Goal: Check status: Check status

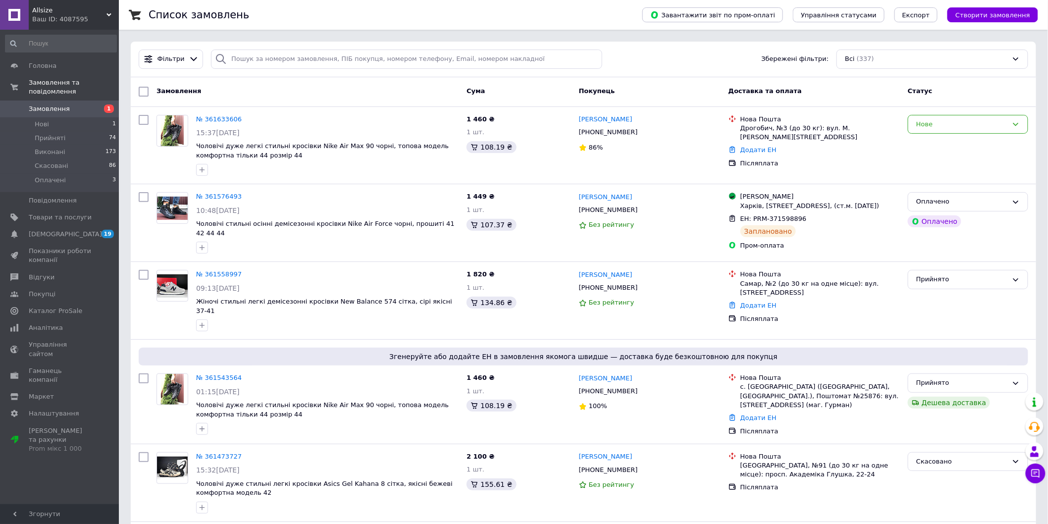
click at [212, 116] on link "№ 361633606" at bounding box center [219, 118] width 46 height 7
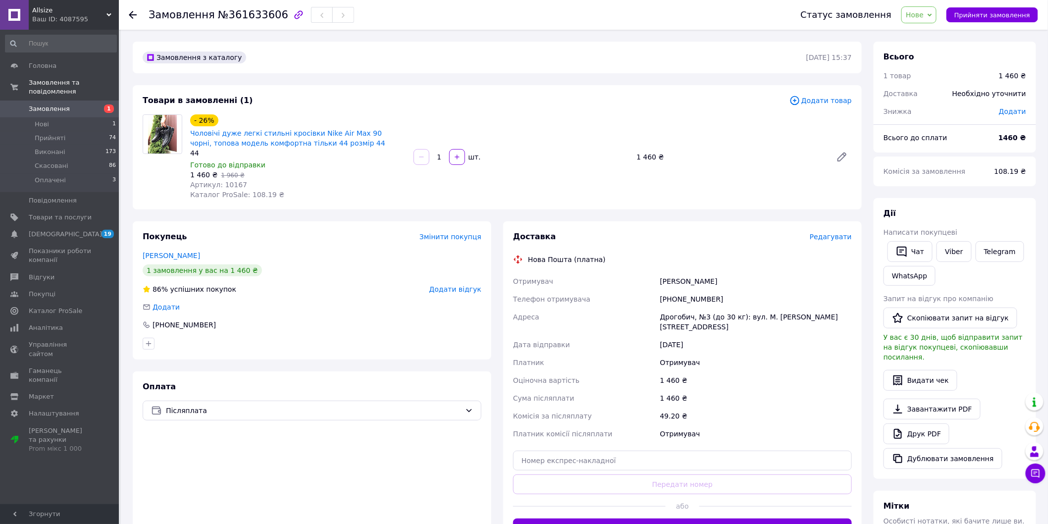
click at [221, 186] on span "Артикул: 10167" at bounding box center [218, 185] width 57 height 8
copy span "10167"
click at [88, 105] on span "Замовлення" at bounding box center [60, 109] width 63 height 9
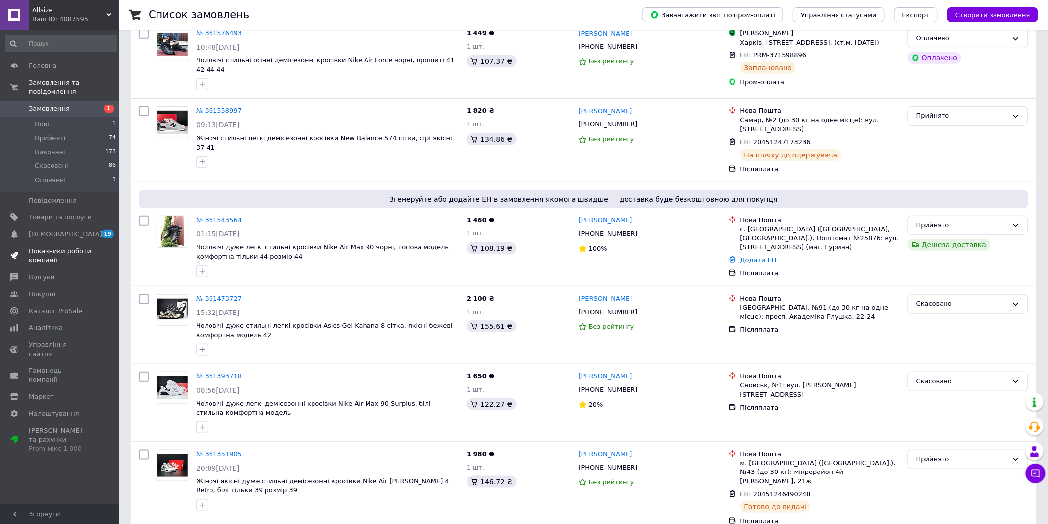
scroll to position [165, 0]
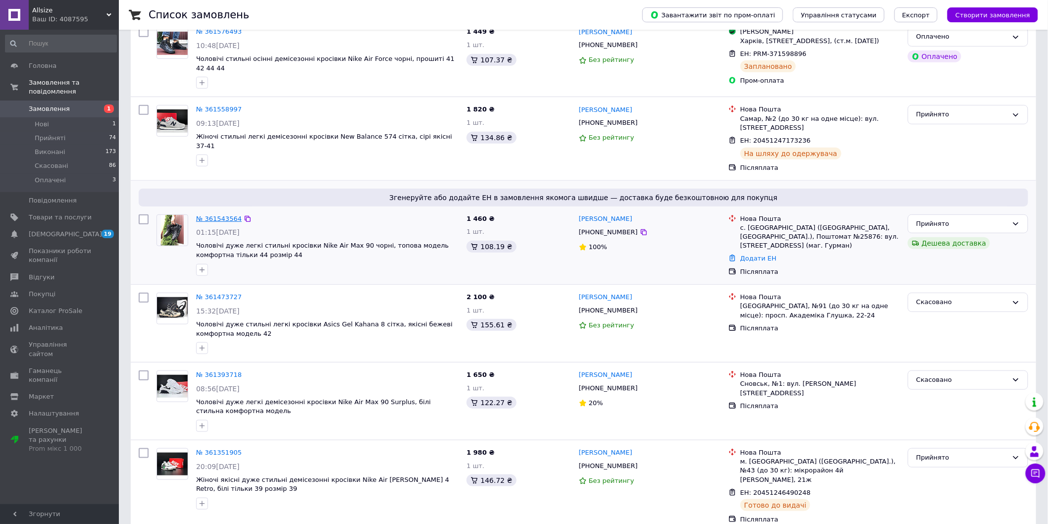
click at [211, 215] on link "№ 361543564" at bounding box center [219, 218] width 46 height 7
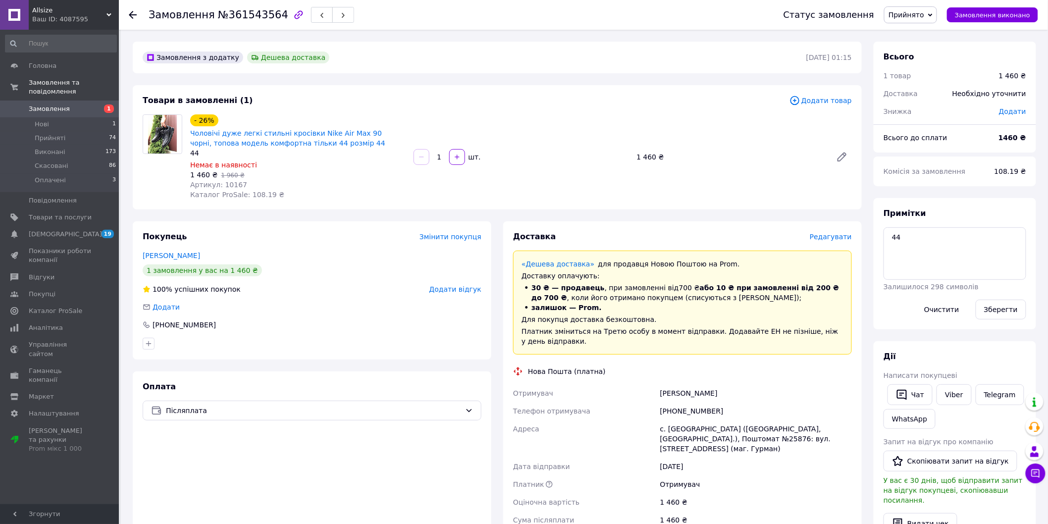
click at [679, 408] on div "[PHONE_NUMBER]" at bounding box center [756, 411] width 196 height 18
click at [223, 186] on span "Артикул: 10167" at bounding box center [218, 185] width 57 height 8
drag, startPoint x: 223, startPoint y: 186, endPoint x: 236, endPoint y: 185, distance: 13.5
click at [223, 186] on span "Артикул: 10167" at bounding box center [218, 185] width 57 height 8
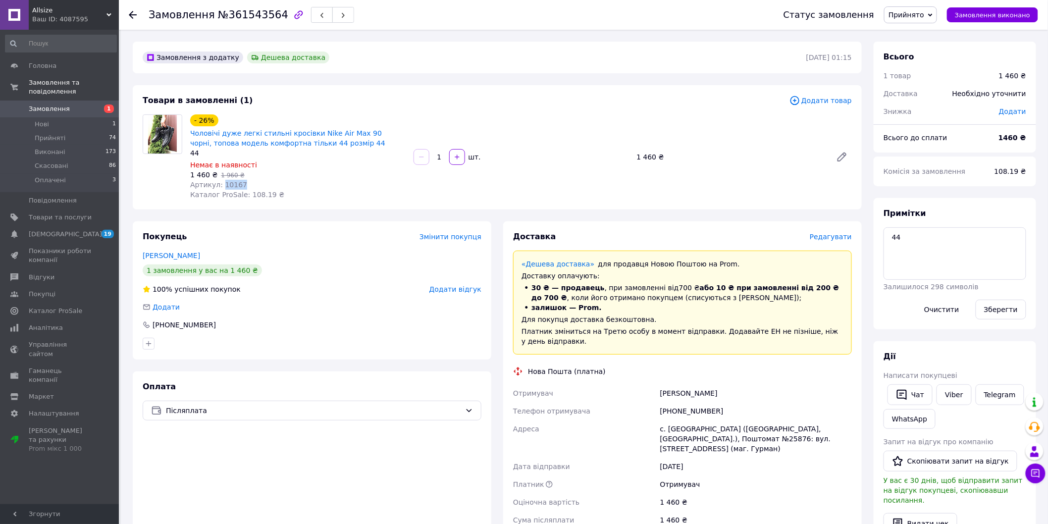
copy span "10167"
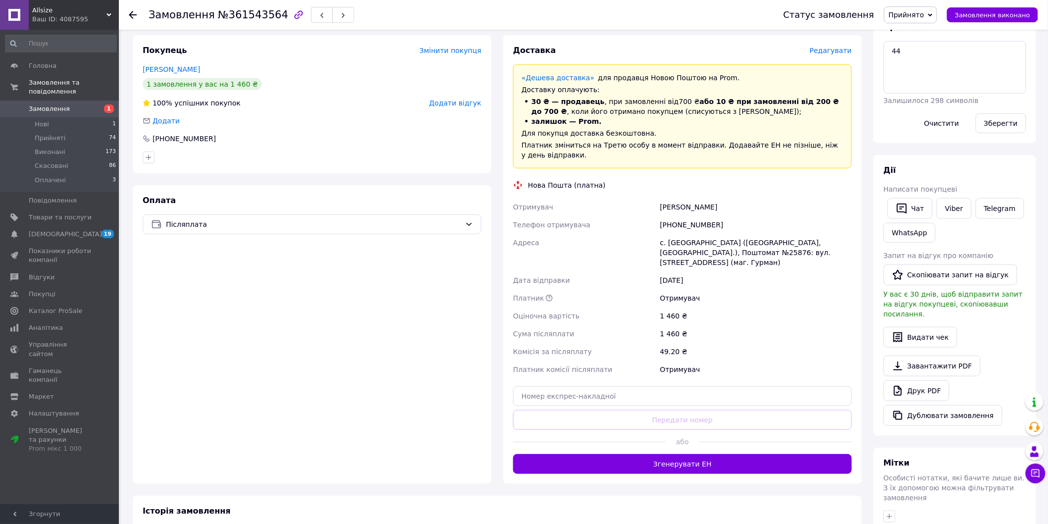
scroll to position [101, 0]
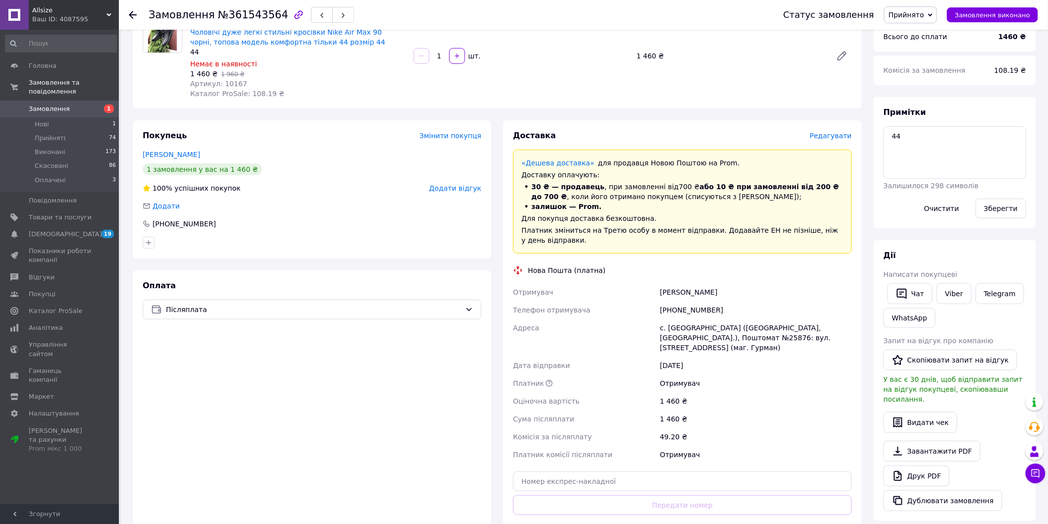
click at [690, 311] on div "[PHONE_NUMBER]" at bounding box center [756, 310] width 196 height 18
copy div "[PHONE_NUMBER]"
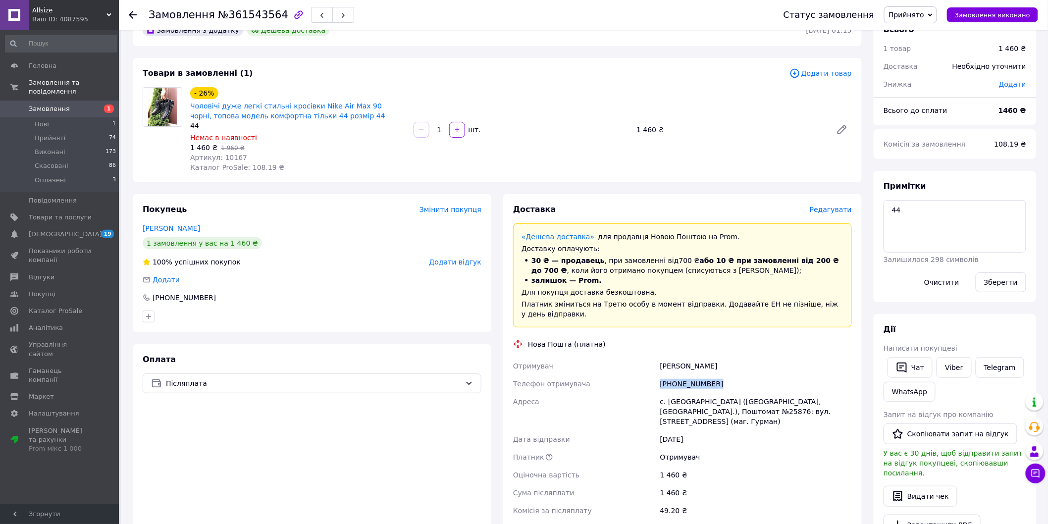
scroll to position [55, 0]
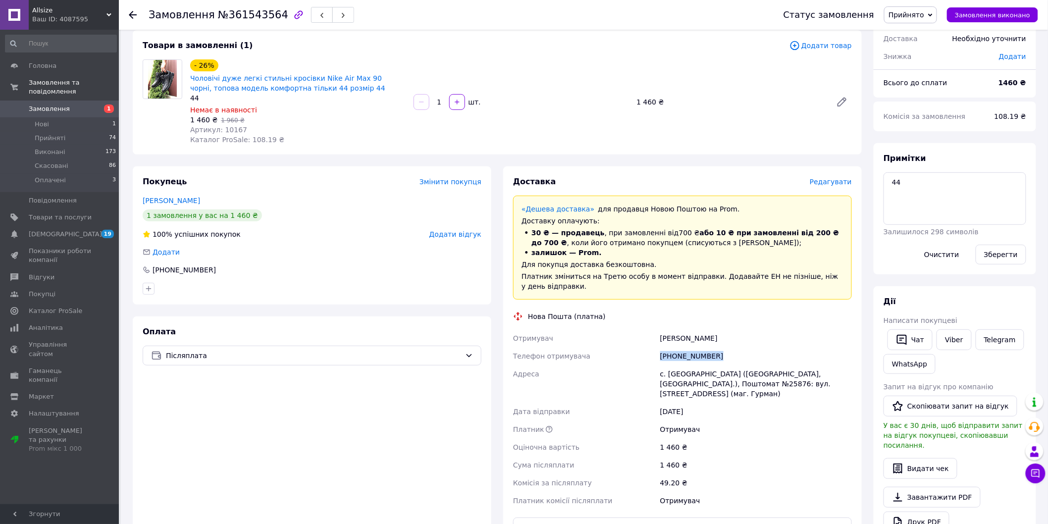
copy div "[PHONE_NUMBER]"
click at [667, 340] on div "[PERSON_NAME]" at bounding box center [756, 338] width 196 height 18
copy div "[PERSON_NAME]"
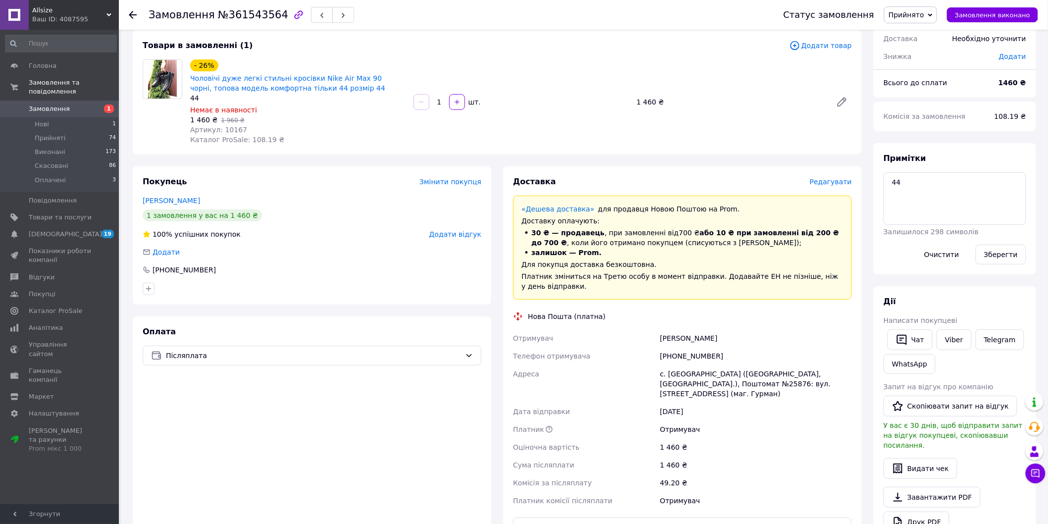
click at [674, 373] on div "с. [GEOGRAPHIC_DATA] ([GEOGRAPHIC_DATA], [GEOGRAPHIC_DATA].), Поштомат №25876: …" at bounding box center [756, 384] width 196 height 38
copy div "Ясногородка"
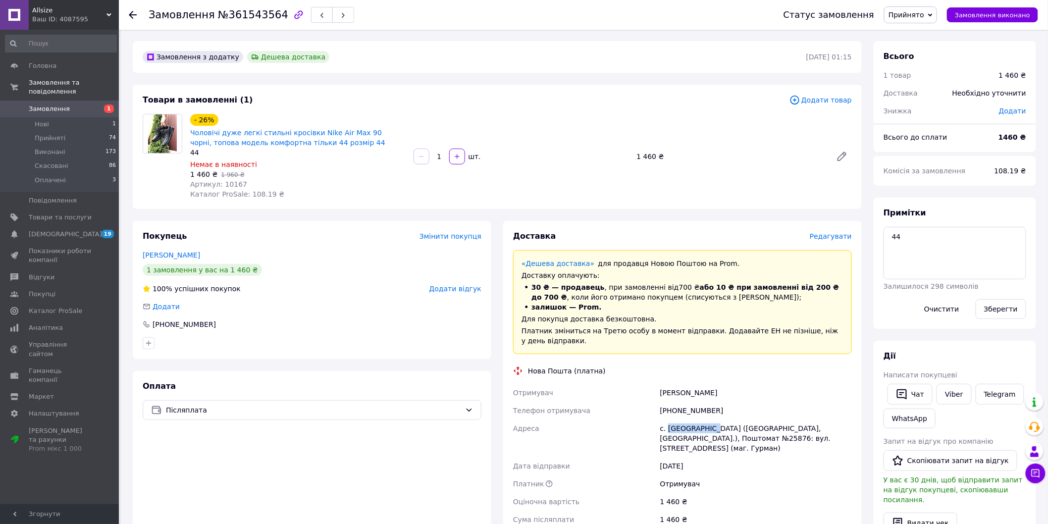
scroll to position [0, 0]
click at [692, 414] on div "[PHONE_NUMBER]" at bounding box center [756, 411] width 196 height 18
click at [693, 404] on div "[PHONE_NUMBER]" at bounding box center [756, 411] width 196 height 18
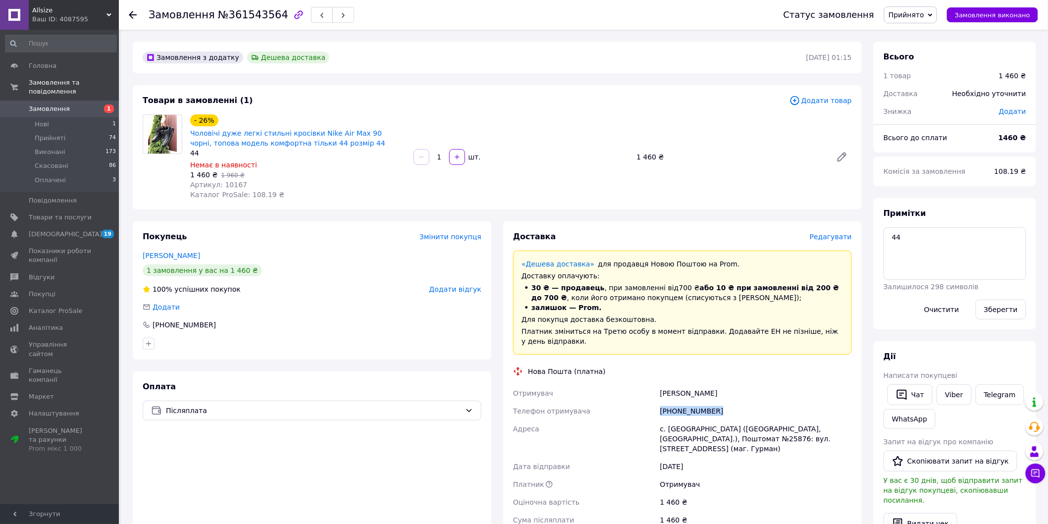
copy div "[PHONE_NUMBER]"
click at [690, 422] on div "с. [GEOGRAPHIC_DATA] ([GEOGRAPHIC_DATA], [GEOGRAPHIC_DATA].), Поштомат №25876: …" at bounding box center [756, 439] width 196 height 38
click at [684, 431] on div "с. [GEOGRAPHIC_DATA] ([GEOGRAPHIC_DATA], [GEOGRAPHIC_DATA].), Поштомат №25876: …" at bounding box center [756, 439] width 196 height 38
copy div "Ясногородка"
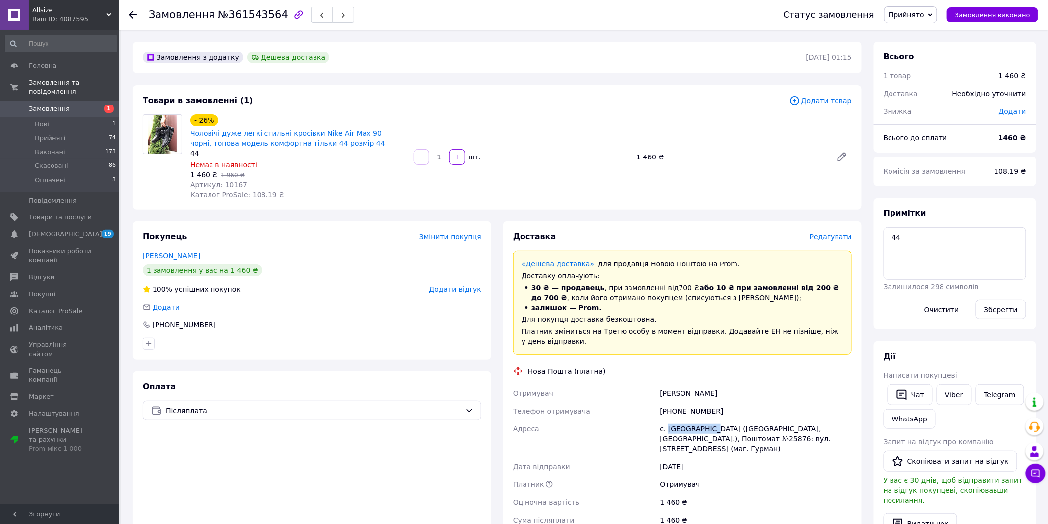
scroll to position [220, 0]
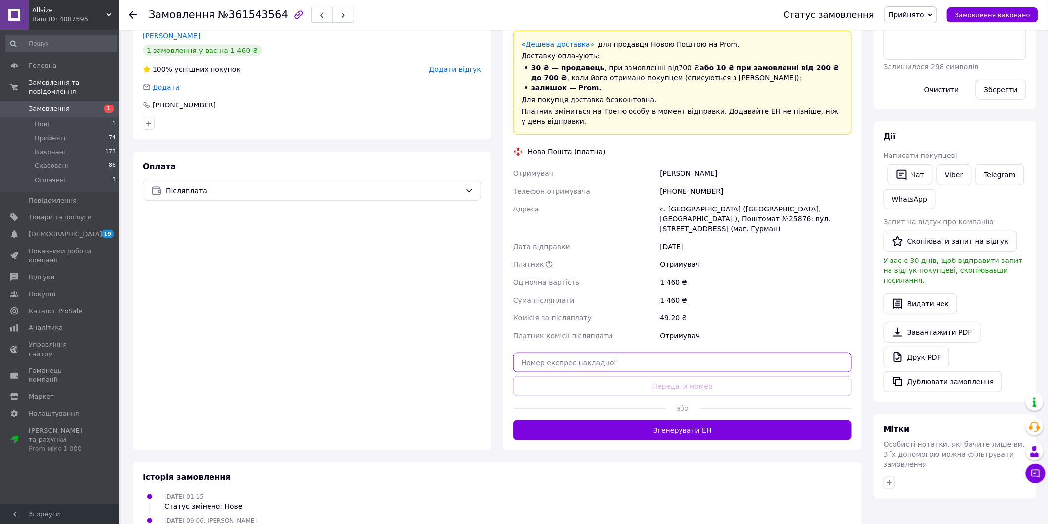
drag, startPoint x: 625, startPoint y: 345, endPoint x: 618, endPoint y: 371, distance: 26.3
click at [625, 353] on input "text" at bounding box center [682, 363] width 339 height 20
paste input "20451247329061"
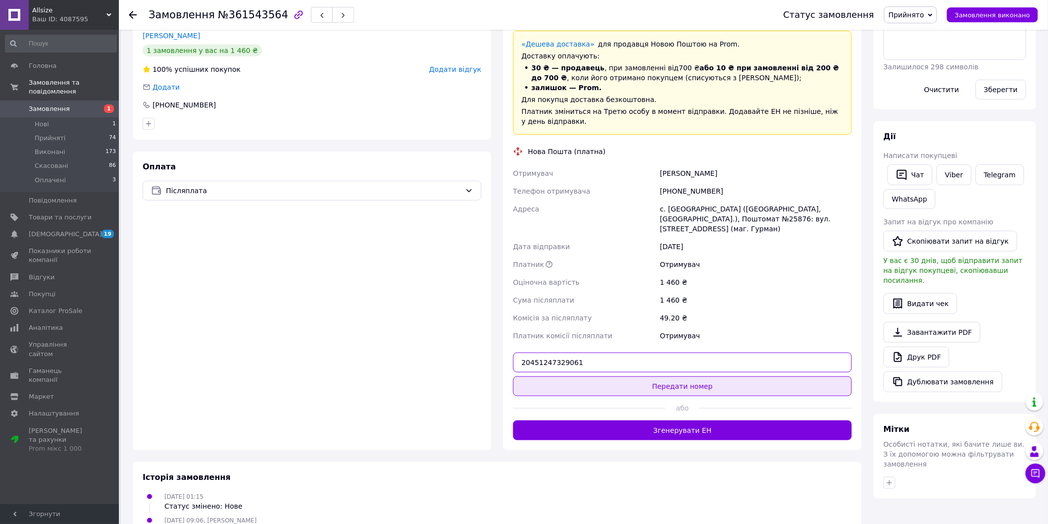
type input "20451247329061"
click at [617, 377] on button "Передати номер" at bounding box center [682, 387] width 339 height 20
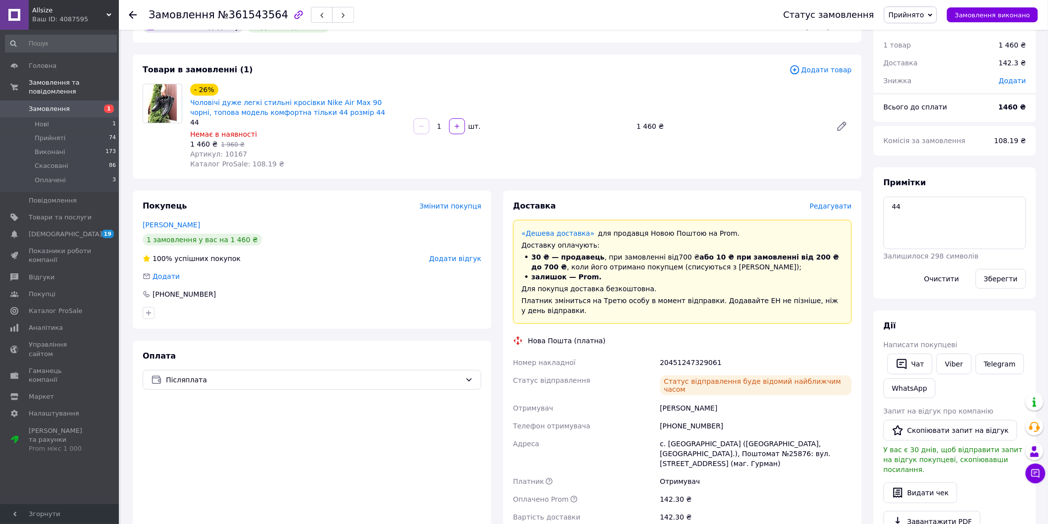
scroll to position [0, 0]
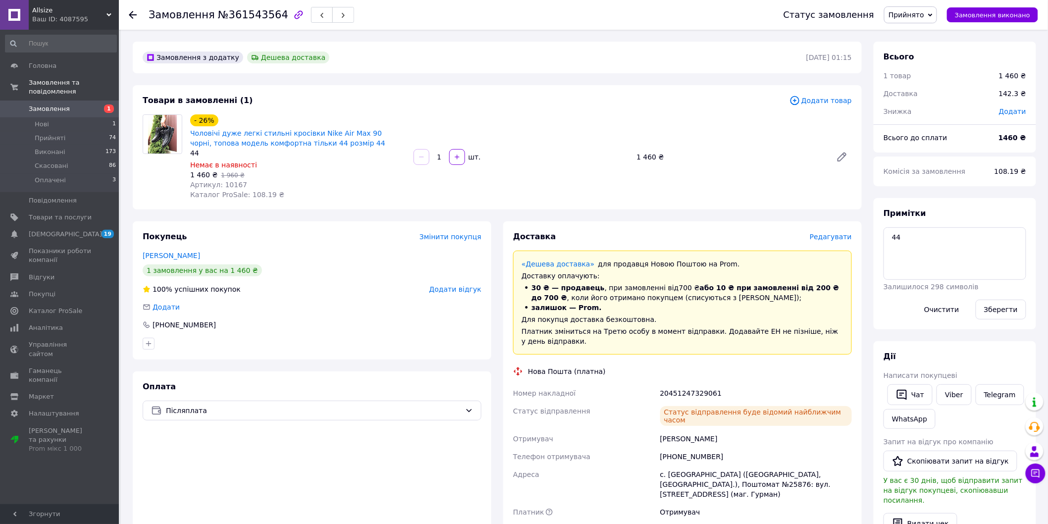
click at [70, 105] on span "Замовлення" at bounding box center [60, 109] width 63 height 9
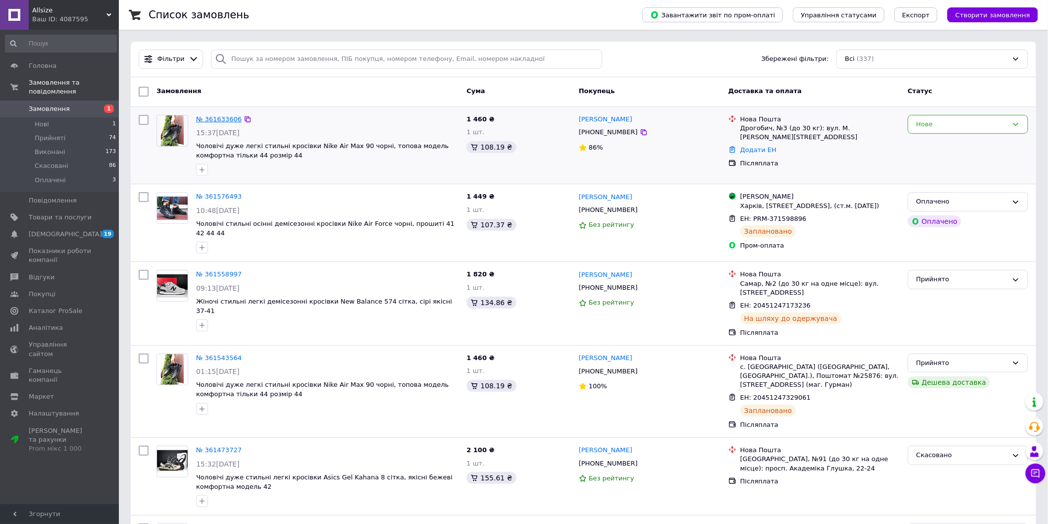
click at [225, 121] on link "№ 361633606" at bounding box center [219, 118] width 46 height 7
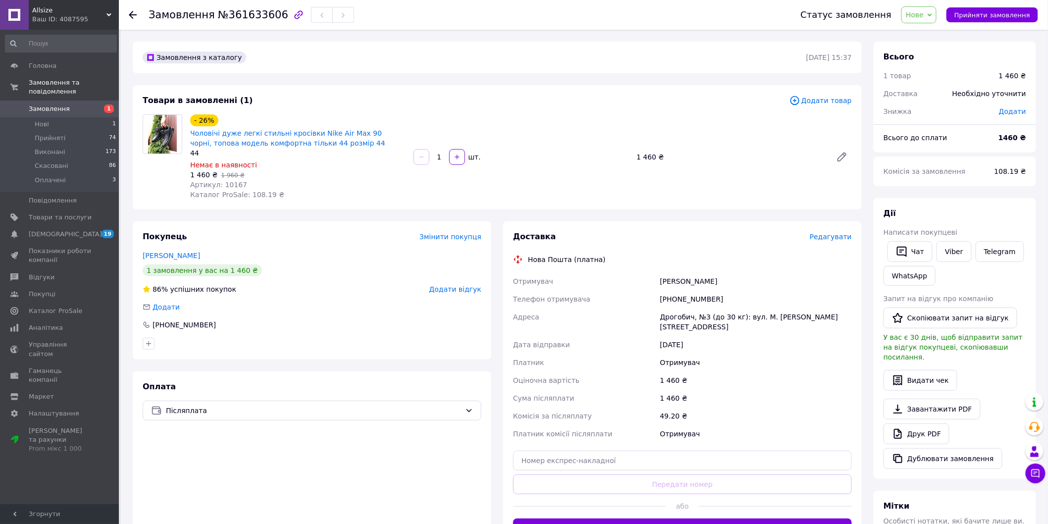
click at [675, 297] on div "[PHONE_NUMBER]" at bounding box center [756, 299] width 196 height 18
copy div "[PHONE_NUMBER]"
click at [314, 196] on div "- 26% Чоловічі дуже легкі стильні кросівки Nike Air Max 90 чорні, топова модель…" at bounding box center [297, 156] width 223 height 89
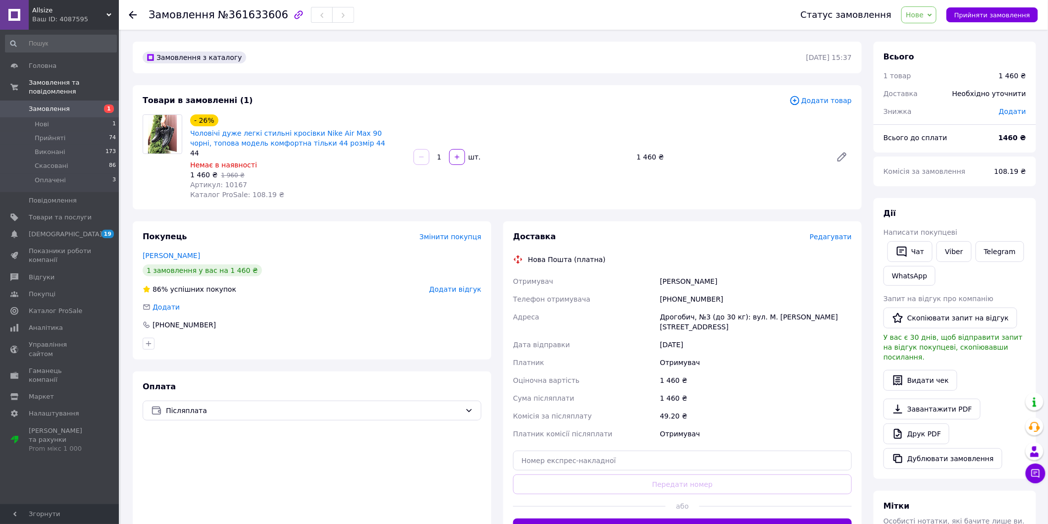
click at [71, 105] on span "Замовлення" at bounding box center [60, 109] width 63 height 9
